Goal: Information Seeking & Learning: Check status

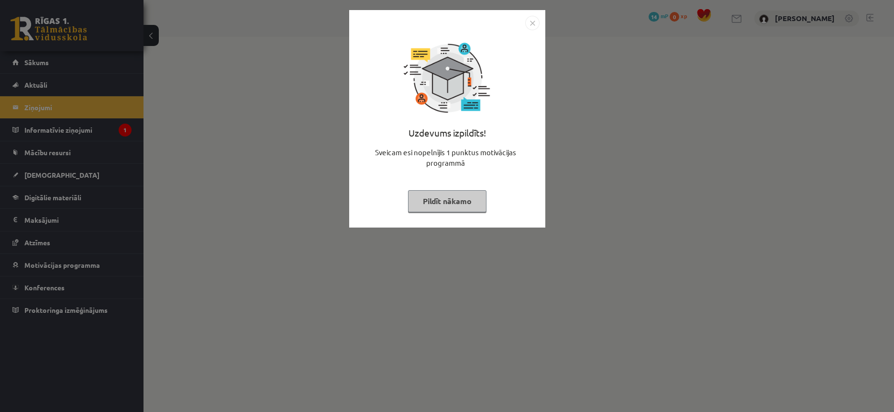
click at [449, 197] on button "Pildīt nākamo" at bounding box center [447, 201] width 78 height 22
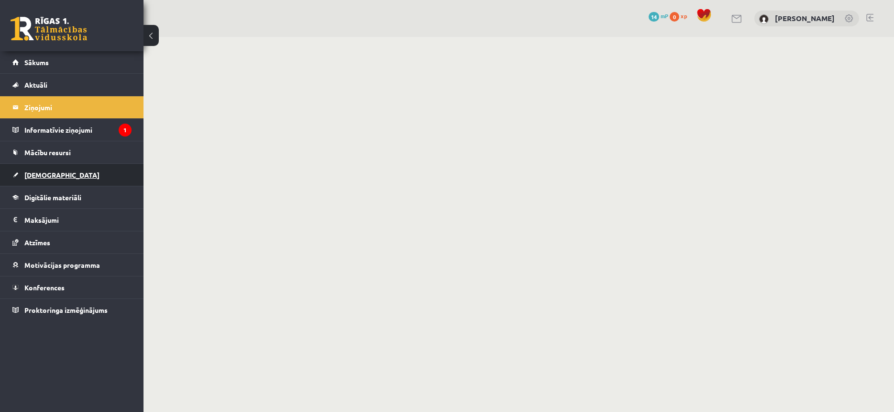
click at [84, 179] on link "[DEMOGRAPHIC_DATA]" at bounding box center [71, 175] width 119 height 22
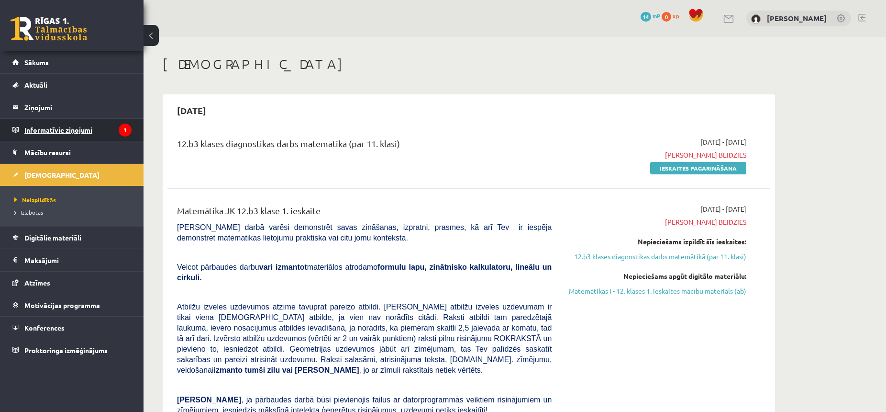
click at [83, 126] on legend "Informatīvie ziņojumi 1" at bounding box center [77, 130] width 107 height 22
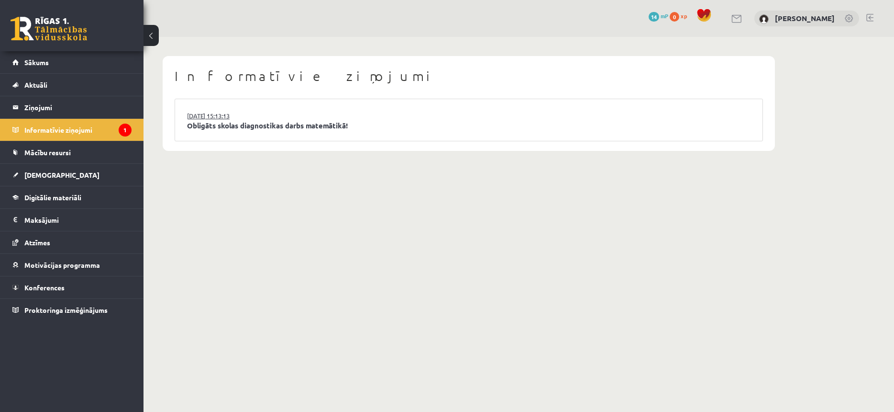
click at [258, 119] on link "14.10.2025 15:13:13" at bounding box center [223, 116] width 72 height 10
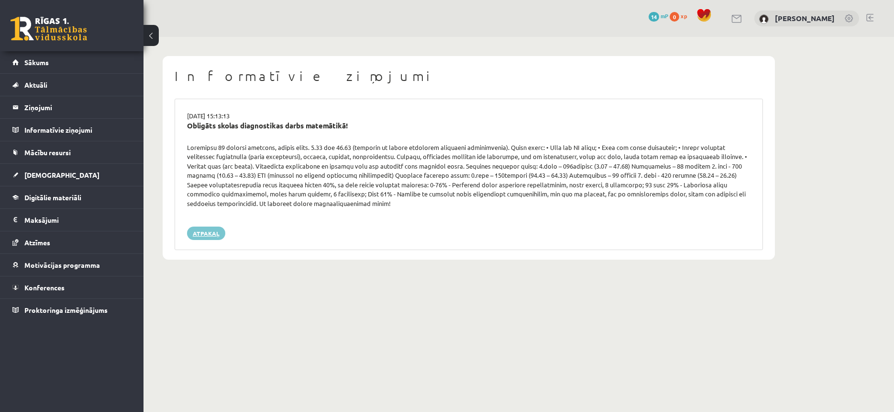
click at [210, 226] on link "Atpakaļ" at bounding box center [206, 232] width 38 height 13
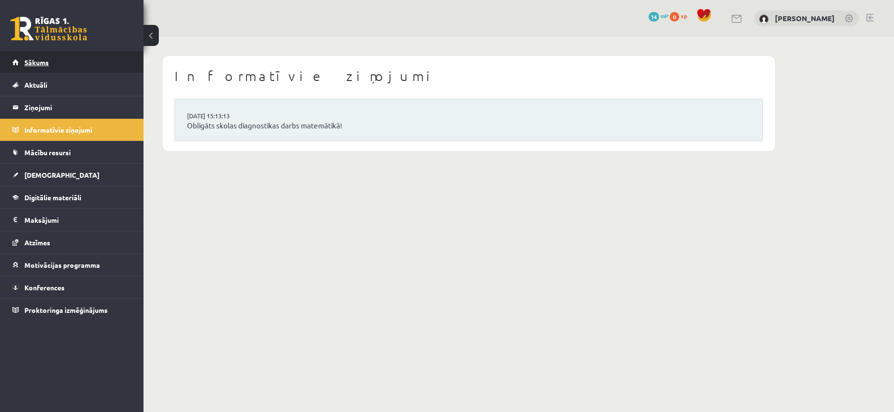
click at [98, 71] on link "Sākums" at bounding box center [71, 62] width 119 height 22
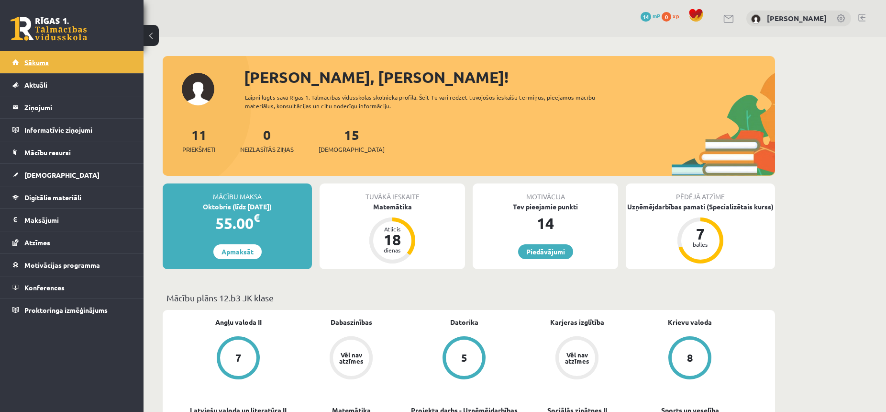
click at [71, 67] on link "Sākums" at bounding box center [71, 62] width 119 height 22
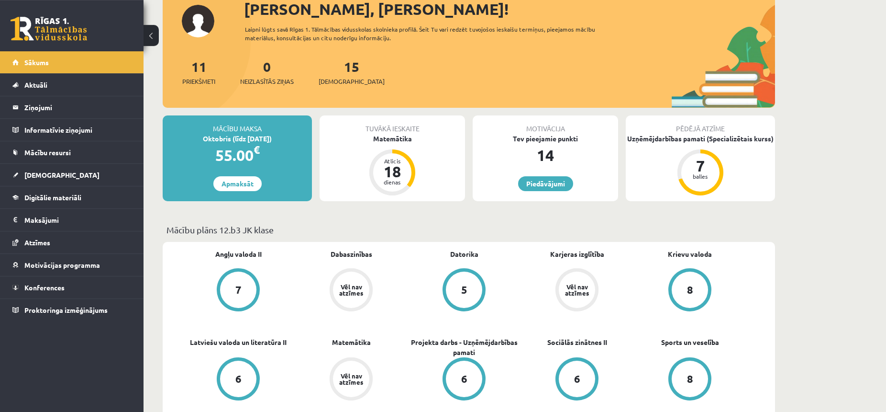
scroll to position [49, 0]
